Goal: Feedback & Contribution: Contribute content

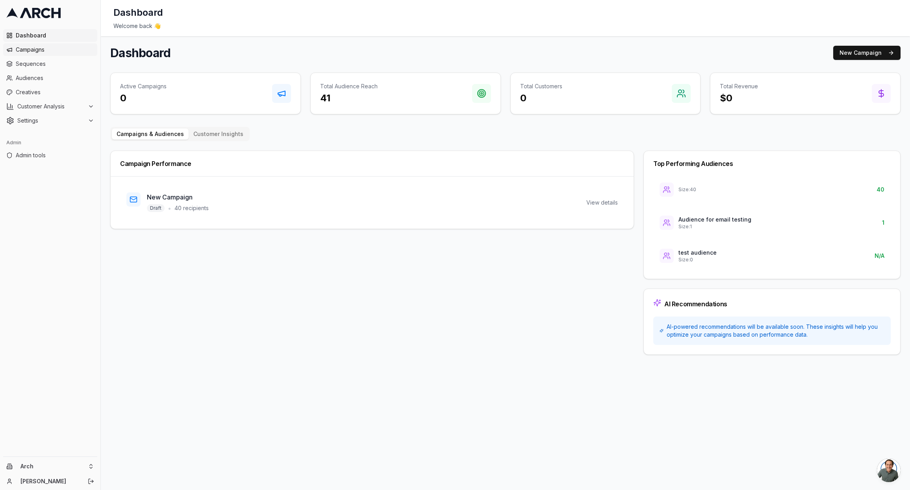
click at [48, 54] on link "Campaigns" at bounding box center [50, 49] width 94 height 13
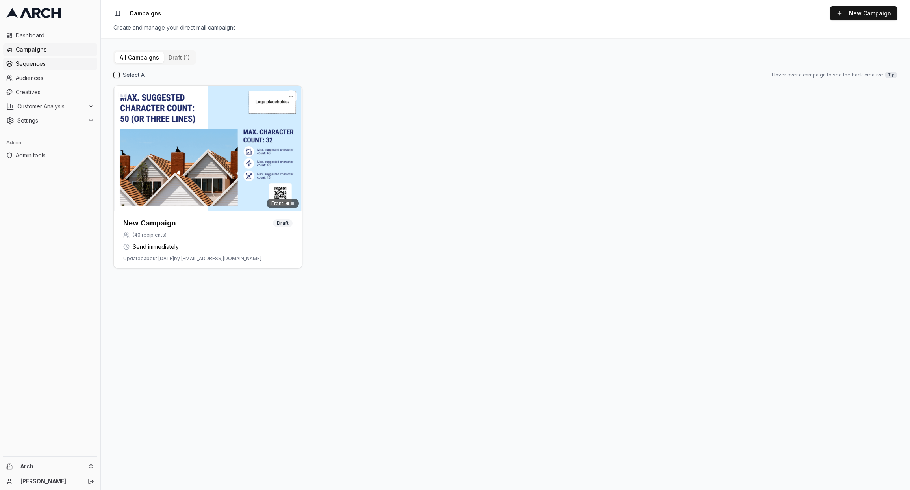
click at [48, 65] on span "Sequences" at bounding box center [55, 64] width 78 height 8
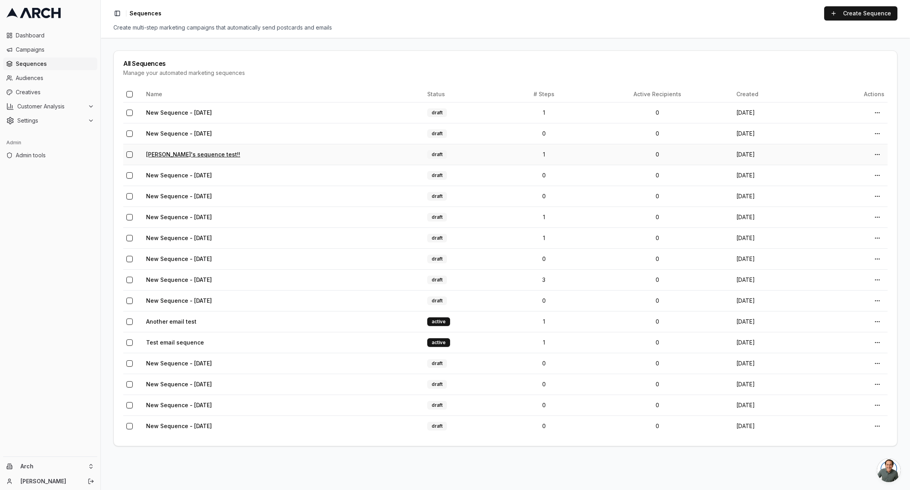
click at [191, 151] on link "Matt's sequence test!!" at bounding box center [193, 154] width 94 height 7
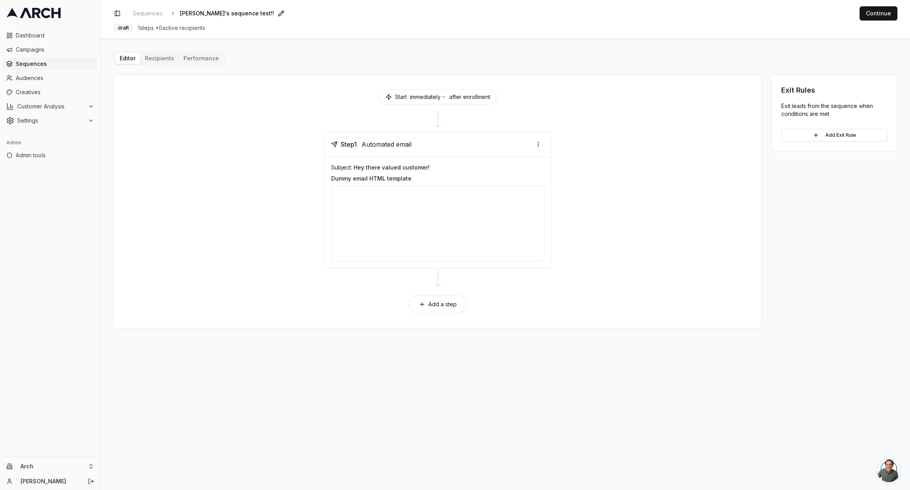
click at [237, 13] on span "Matt's sequence test!!" at bounding box center [227, 13] width 94 height 8
type input "Matt's sequence test!"
click at [539, 143] on html "Dashboard Campaigns Sequences Audiences Creatives Customer Analysis Settings Ad…" at bounding box center [455, 245] width 910 height 490
click at [527, 173] on div "Send email preview" at bounding box center [514, 173] width 58 height 13
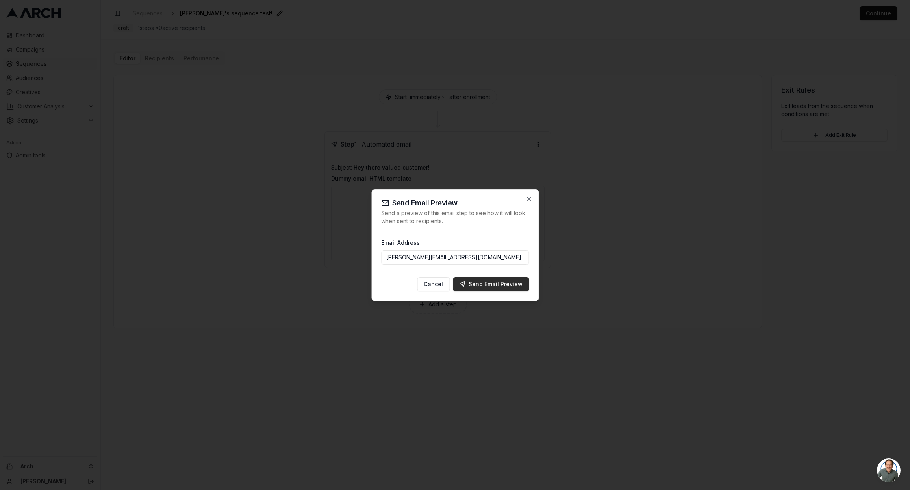
click at [487, 286] on div "Send Email Preview" at bounding box center [490, 284] width 63 height 8
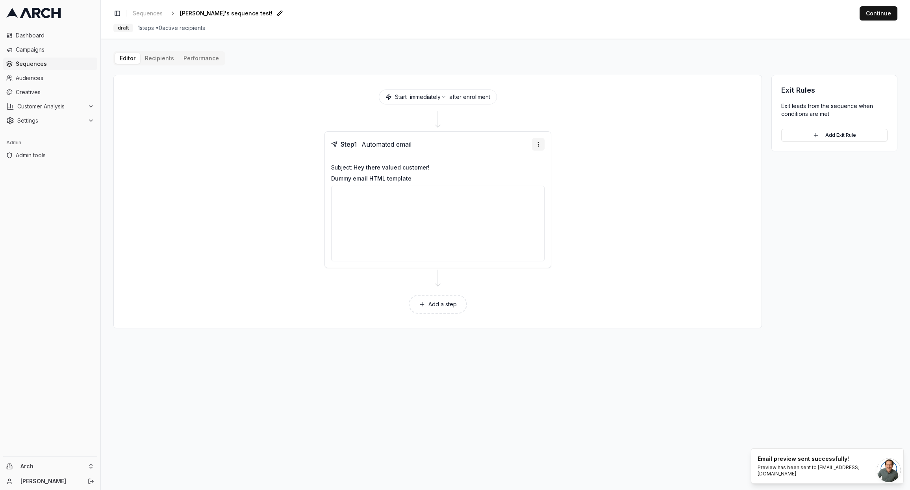
click at [539, 147] on html "Dashboard Campaigns Sequences Audiences Creatives Customer Analysis Settings Ad…" at bounding box center [455, 245] width 910 height 490
click at [572, 147] on html "Dashboard Campaigns Sequences Audiences Creatives Customer Analysis Settings Ad…" at bounding box center [455, 245] width 910 height 490
click at [46, 93] on span "Creatives" at bounding box center [55, 92] width 78 height 8
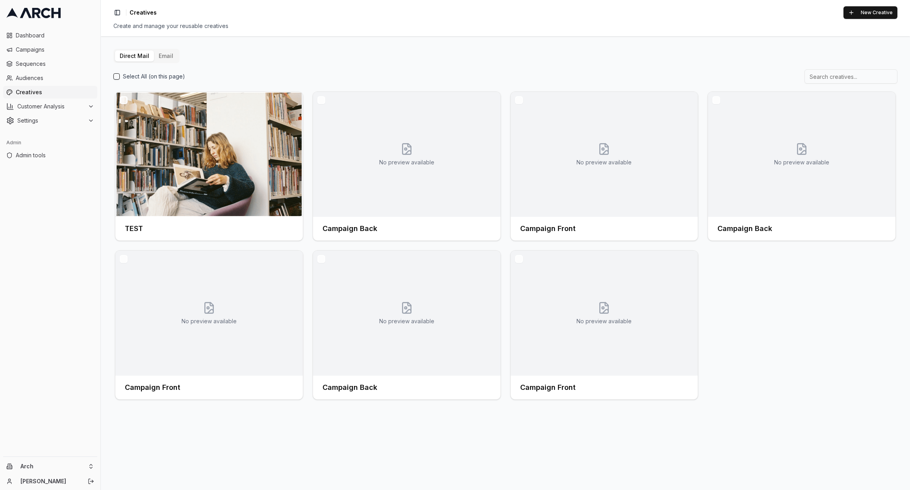
click at [171, 60] on button "Email" at bounding box center [166, 55] width 24 height 11
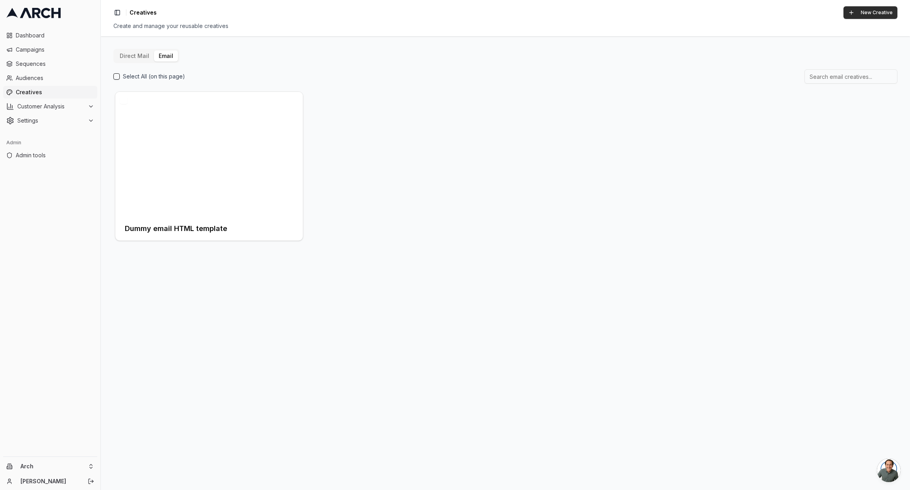
click at [882, 15] on button "New Creative" at bounding box center [871, 12] width 54 height 13
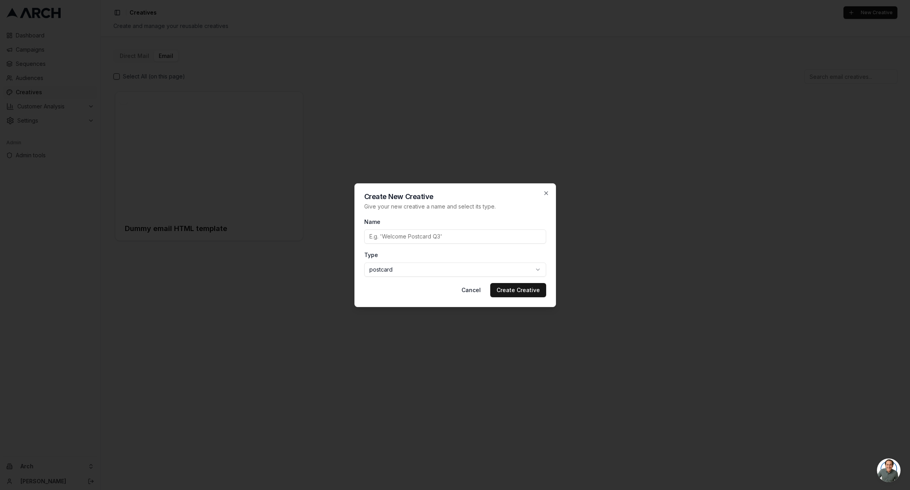
click at [414, 239] on input "Name" at bounding box center [455, 236] width 182 height 14
type input "Matt's email"
click at [506, 271] on body "Dashboard Campaigns Sequences Audiences Creatives Customer Analysis Settings Ad…" at bounding box center [455, 245] width 910 height 490
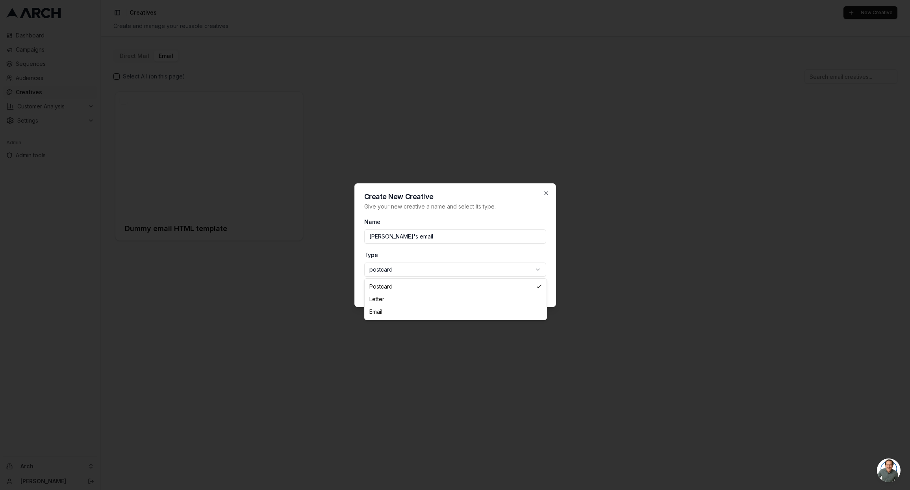
select select "email"
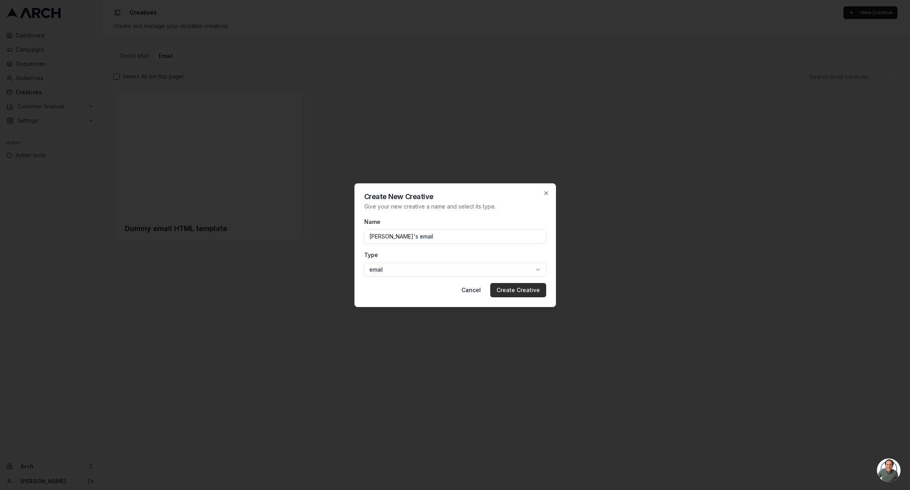
click at [520, 293] on button "Create Creative" at bounding box center [518, 290] width 56 height 14
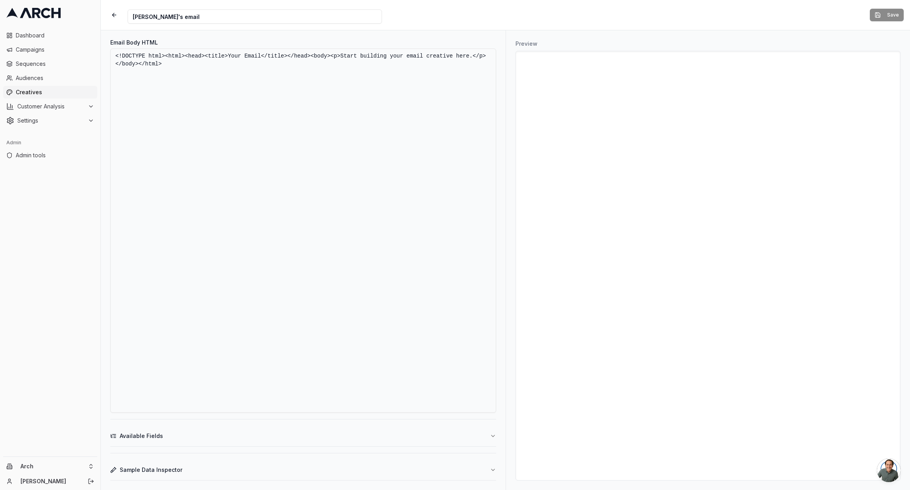
drag, startPoint x: 342, startPoint y: 56, endPoint x: 472, endPoint y: 56, distance: 130.4
click at [472, 56] on textarea "<!DOCTYPE html><html><head><title>Your Email</title></head><body><p>Start build…" at bounding box center [303, 230] width 386 height 364
type textarea "<!DOCTYPE html><html><head><title>Your Email</title></head><body><p>Hello! Do y…"
click at [894, 16] on button "Save" at bounding box center [887, 15] width 34 height 13
